Goal: Find specific page/section: Find specific page/section

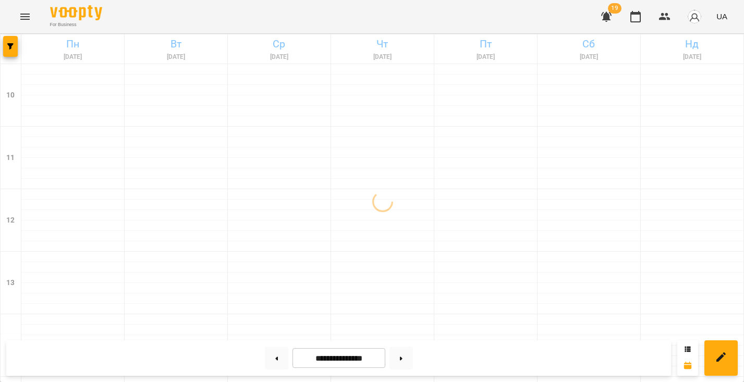
click at [402, 360] on icon at bounding box center [401, 358] width 3 height 4
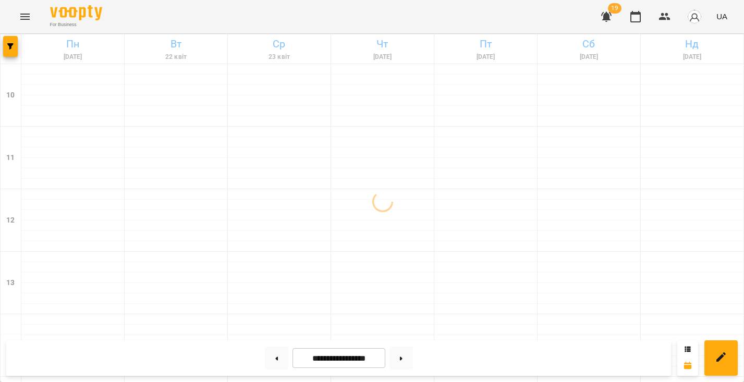
type input "**********"
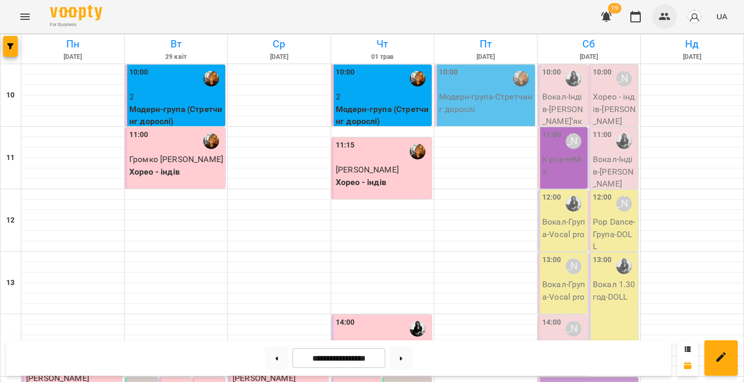
click at [664, 16] on icon "button" at bounding box center [664, 16] width 13 height 13
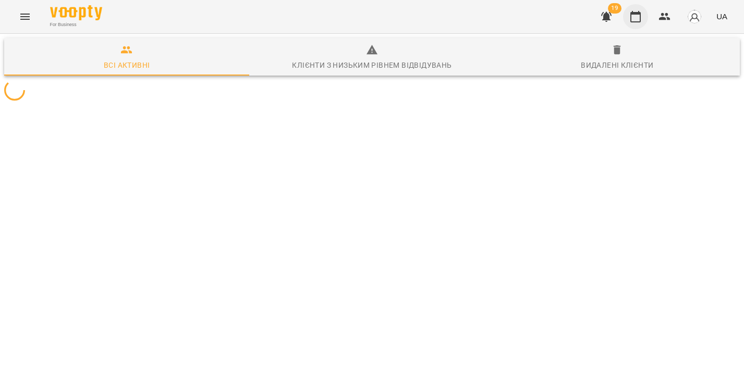
click at [630, 11] on icon "button" at bounding box center [635, 16] width 13 height 13
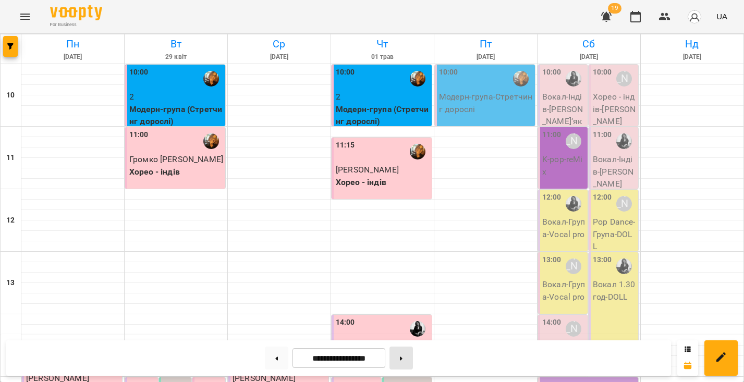
click at [411, 356] on button at bounding box center [400, 357] width 23 height 23
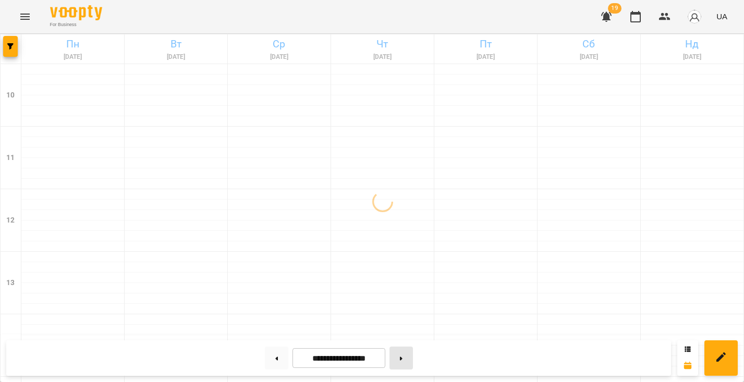
click at [411, 356] on button at bounding box center [400, 357] width 23 height 23
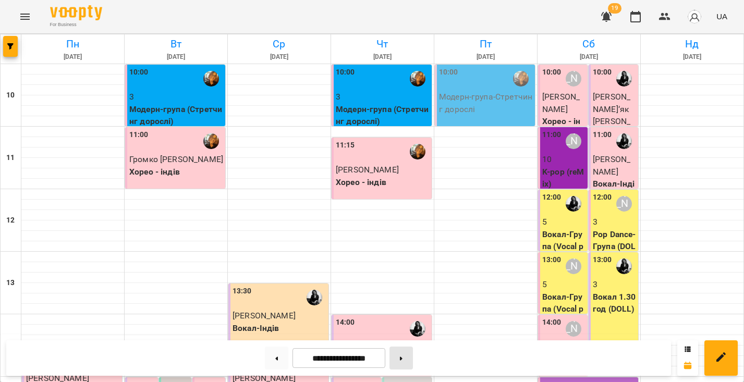
click at [411, 356] on button at bounding box center [400, 357] width 23 height 23
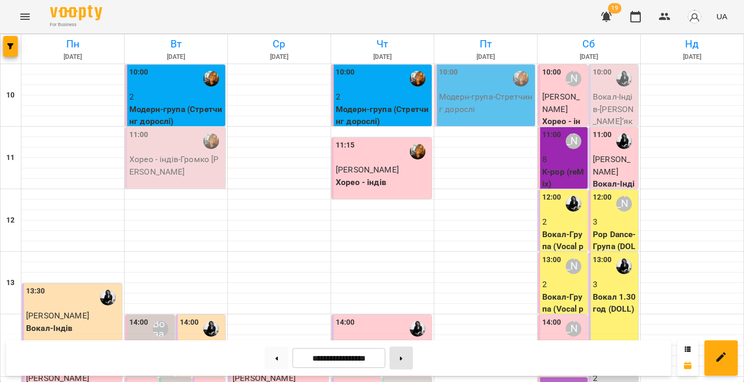
click at [411, 356] on button at bounding box center [400, 357] width 23 height 23
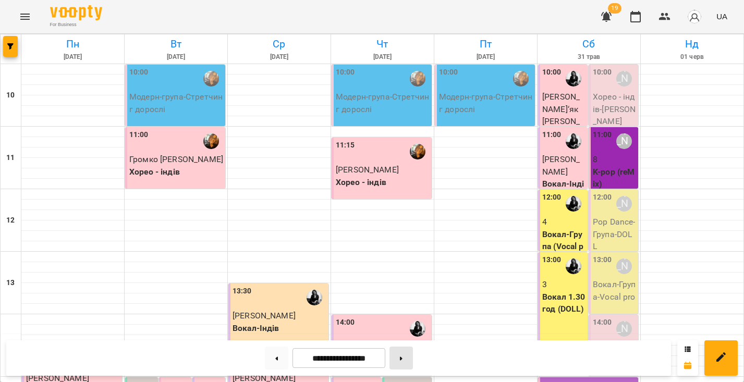
click at [411, 356] on button at bounding box center [400, 357] width 23 height 23
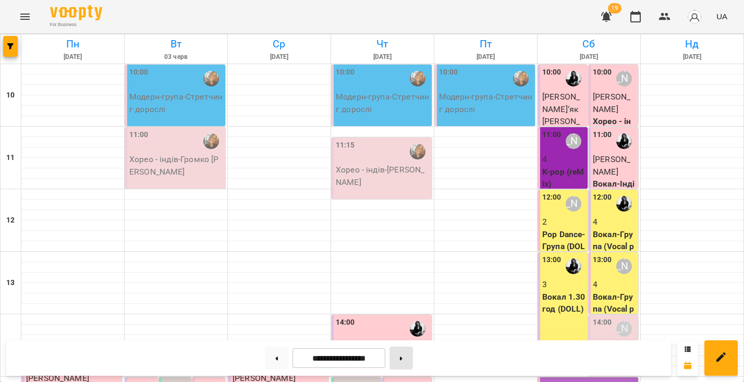
click at [411, 356] on button at bounding box center [400, 357] width 23 height 23
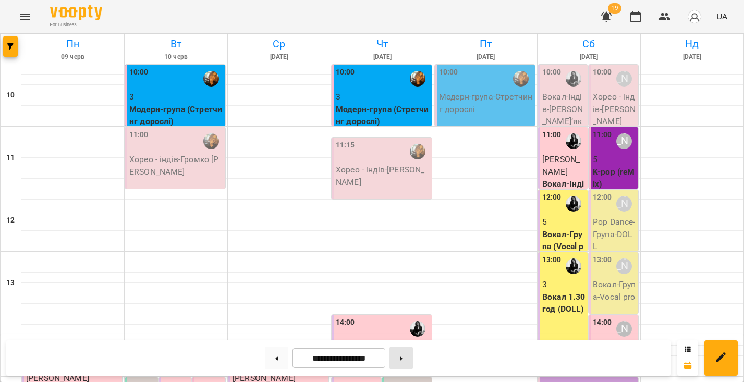
click at [411, 356] on button at bounding box center [400, 357] width 23 height 23
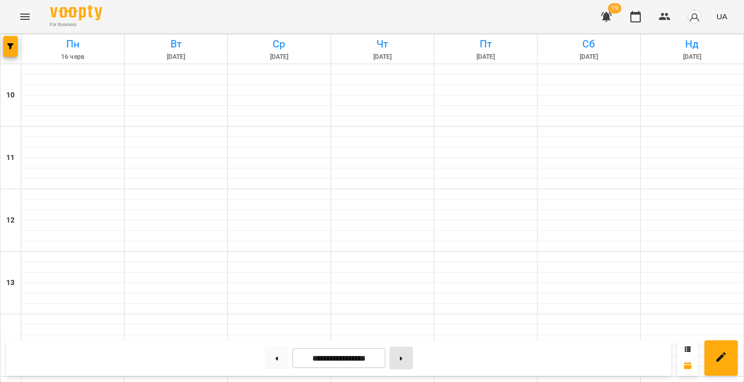
type input "**********"
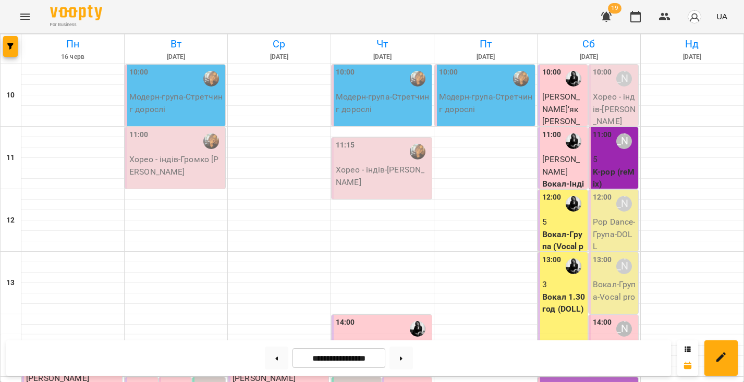
scroll to position [271, 0]
drag, startPoint x: 342, startPoint y: 276, endPoint x: 165, endPoint y: 166, distance: 208.2
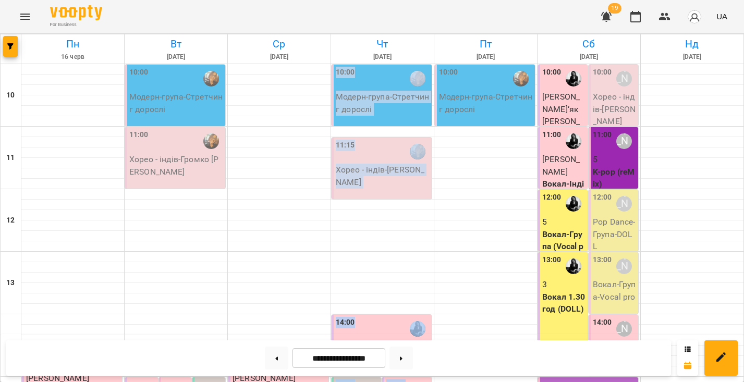
click at [27, 19] on icon "Menu" at bounding box center [24, 17] width 9 height 6
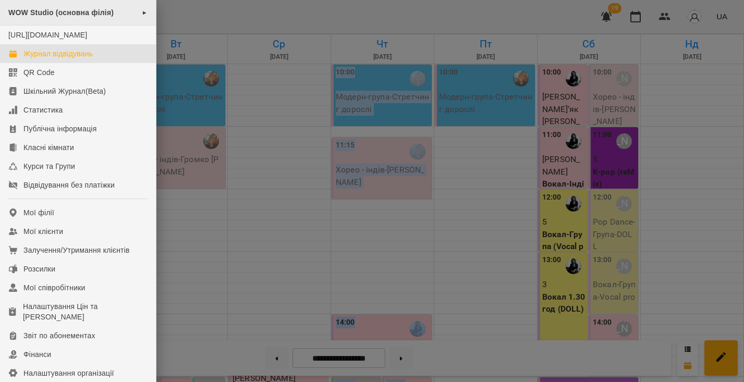
click at [144, 13] on div "WOW Studio (основна філія) ►" at bounding box center [78, 13] width 156 height 26
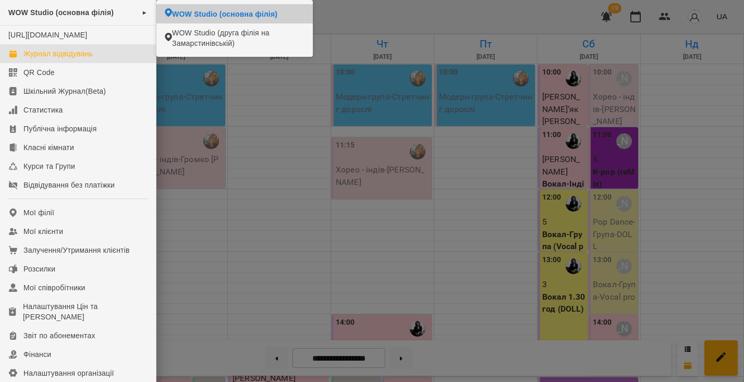
click at [213, 17] on span "WOW Studio (основна філія)" at bounding box center [224, 14] width 105 height 10
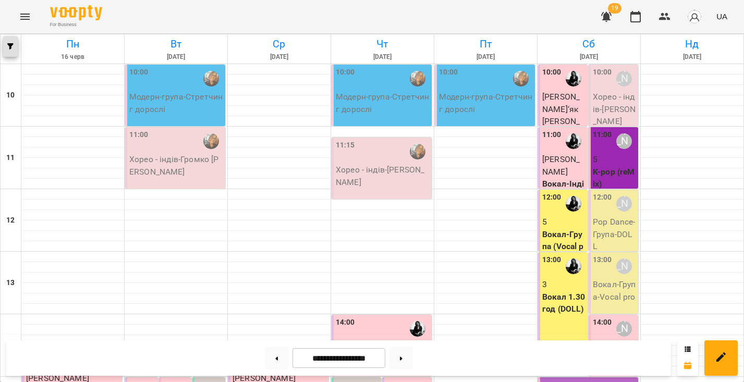
click at [9, 47] on icon "button" at bounding box center [10, 46] width 6 height 6
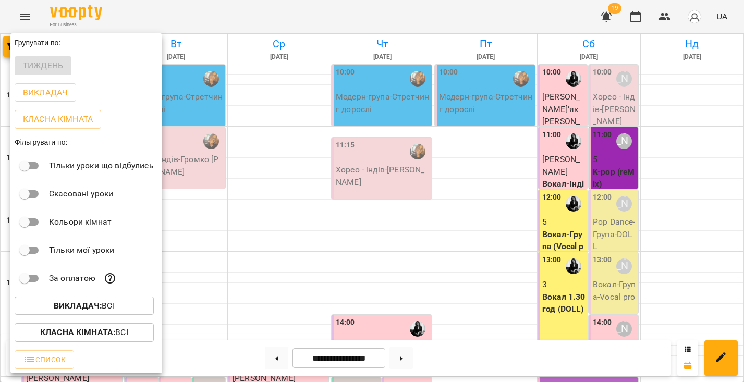
click at [109, 306] on p "Викладач : Всі" at bounding box center [84, 306] width 61 height 13
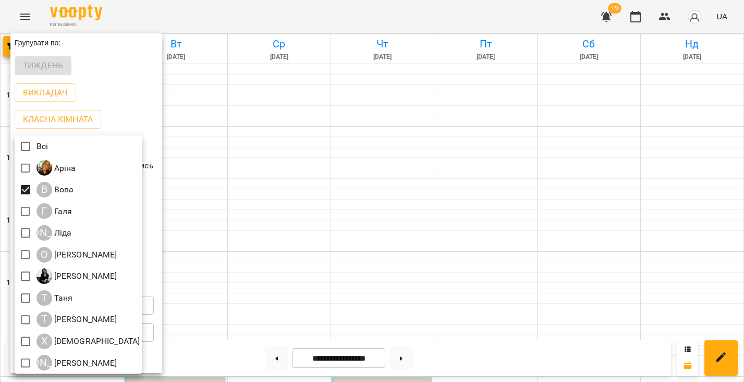
click at [416, 88] on div at bounding box center [372, 191] width 744 height 382
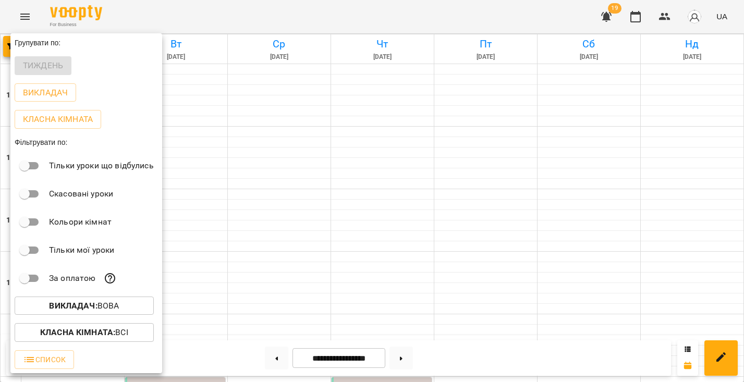
click at [456, 159] on div at bounding box center [372, 191] width 744 height 382
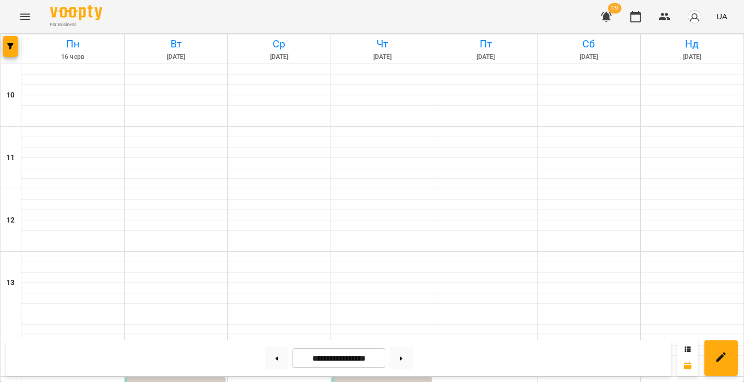
scroll to position [292, 0]
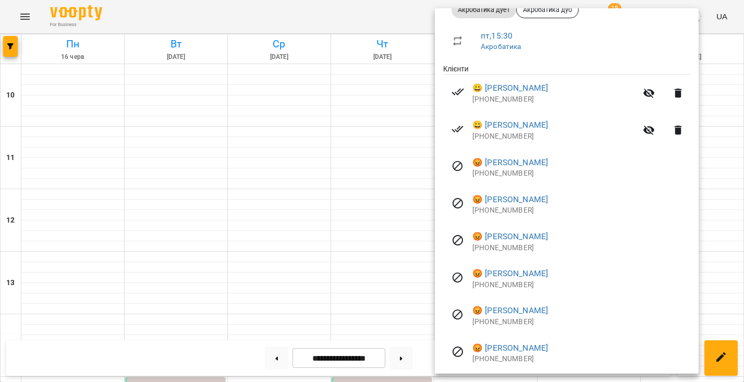
scroll to position [158, 0]
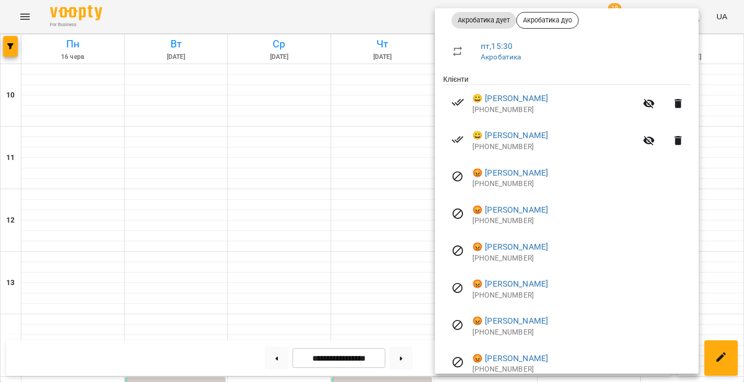
click at [692, 97] on div at bounding box center [372, 191] width 744 height 382
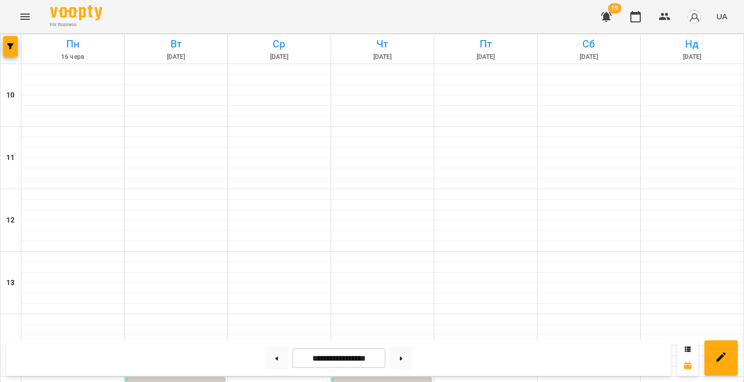
scroll to position [335, 0]
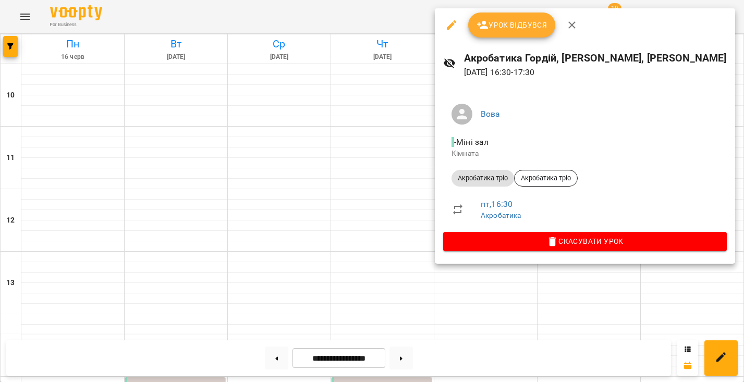
click at [573, 22] on icon "button" at bounding box center [571, 24] width 7 height 7
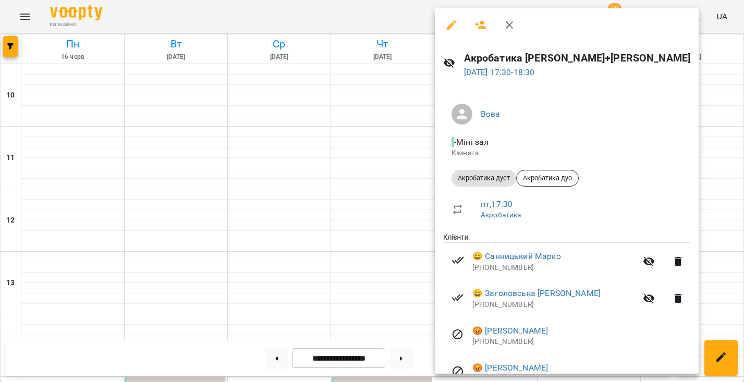
click at [508, 26] on icon "button" at bounding box center [508, 24] width 7 height 7
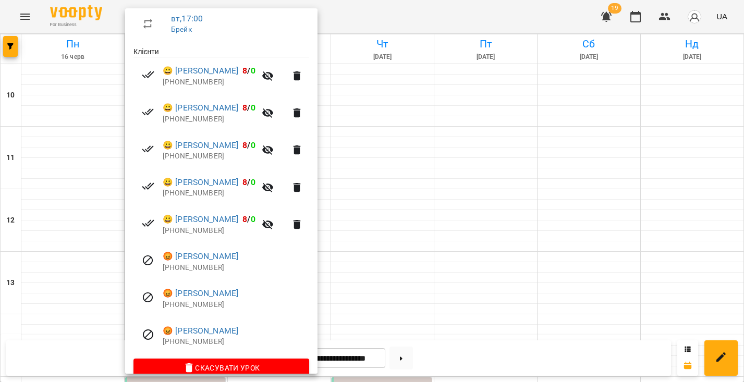
scroll to position [187, 0]
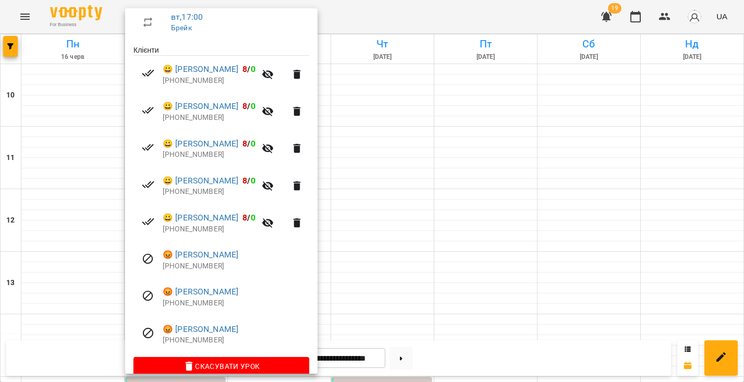
click at [615, 188] on div at bounding box center [372, 191] width 744 height 382
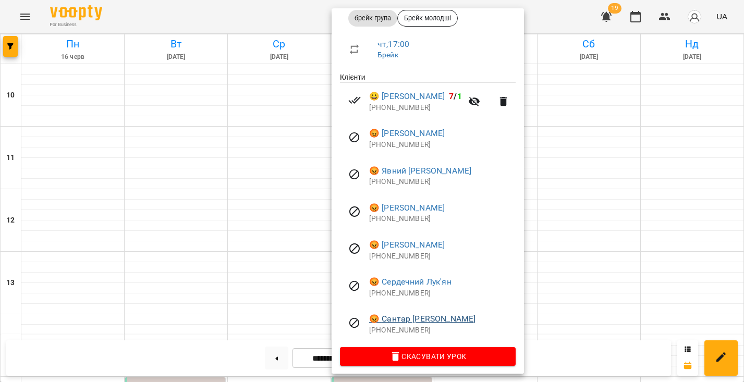
scroll to position [159, 0]
click at [608, 231] on div at bounding box center [372, 191] width 744 height 382
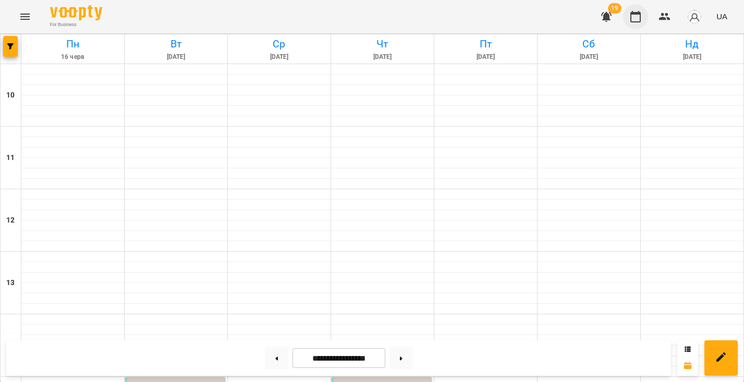
click at [628, 19] on button "button" at bounding box center [635, 16] width 25 height 25
click at [85, 16] on img at bounding box center [76, 12] width 52 height 15
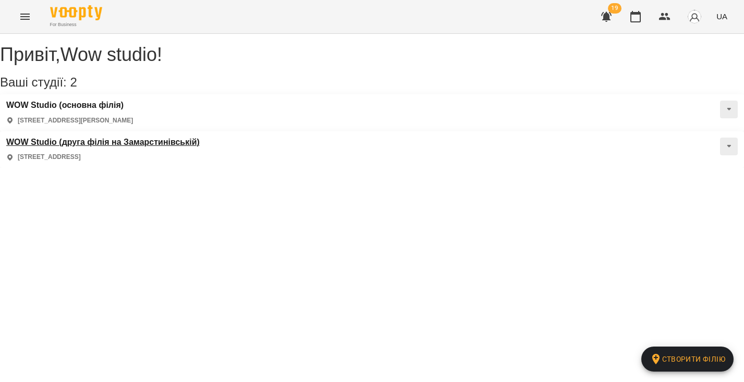
click at [200, 138] on h3 "WOW Studio (друга філія на Замарстинівській)" at bounding box center [102, 142] width 193 height 9
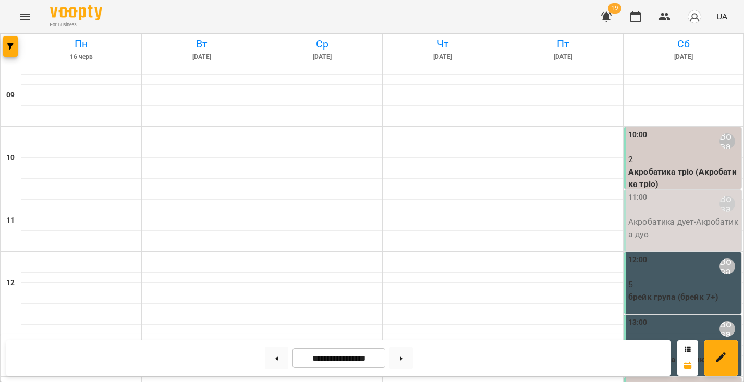
scroll to position [74, 0]
